Goal: Information Seeking & Learning: Learn about a topic

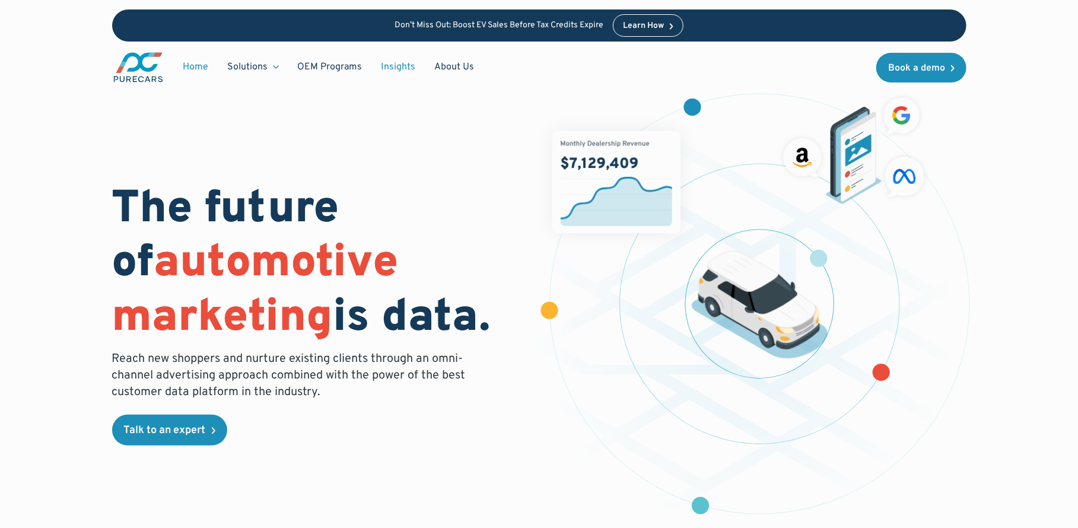
click at [395, 66] on link "Insights" at bounding box center [398, 67] width 53 height 23
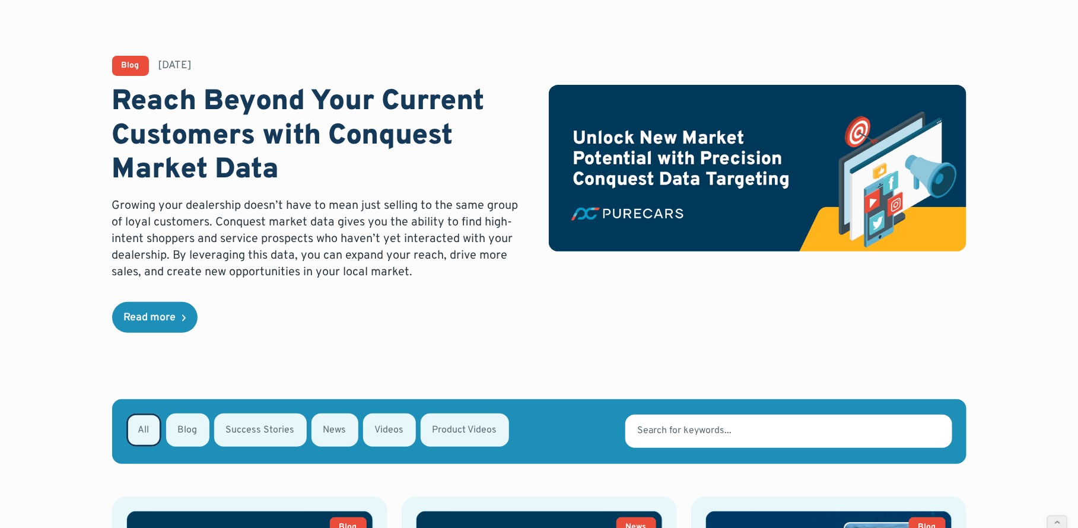
scroll to position [27, 0]
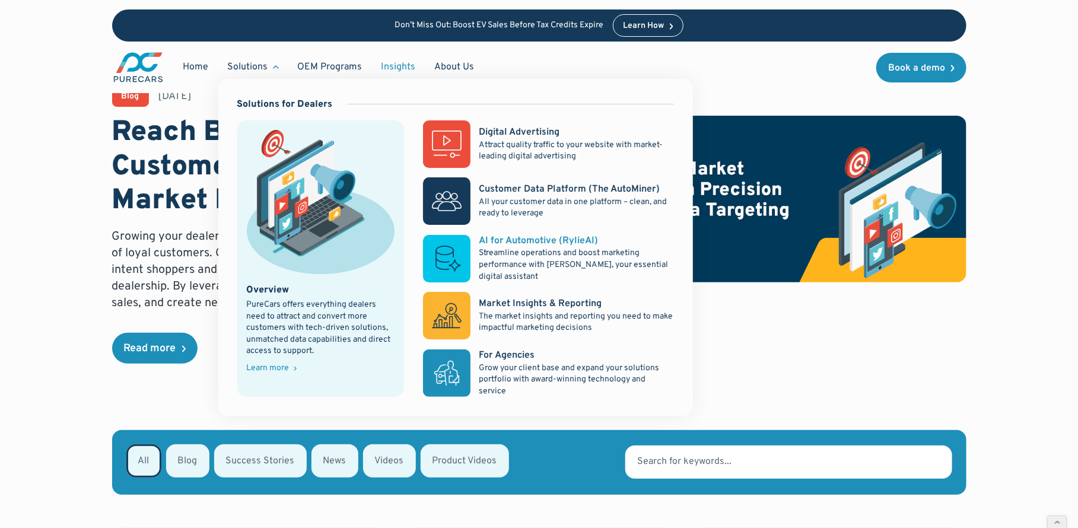
click at [448, 264] on rect at bounding box center [446, 258] width 47 height 47
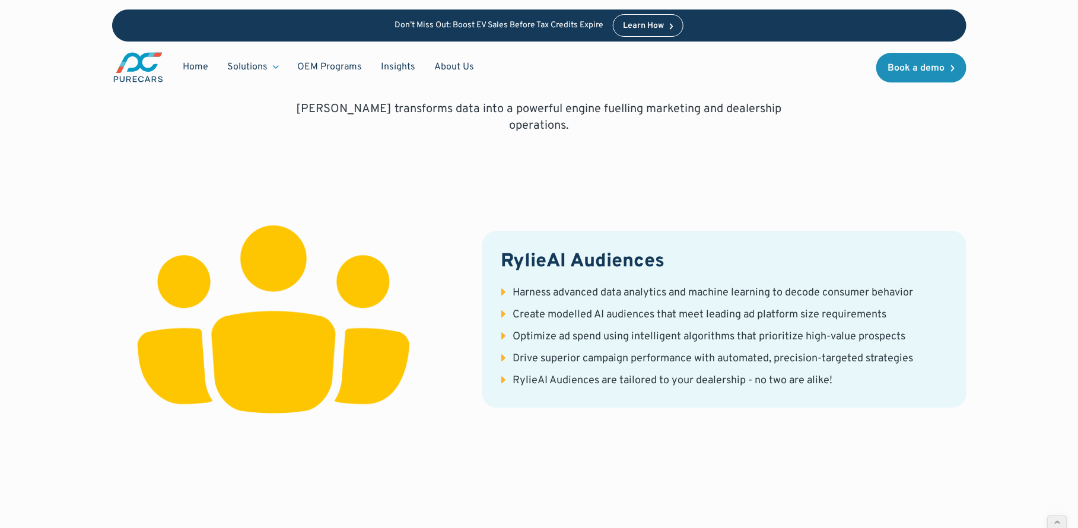
scroll to position [1378, 0]
